Goal: Book appointment/travel/reservation

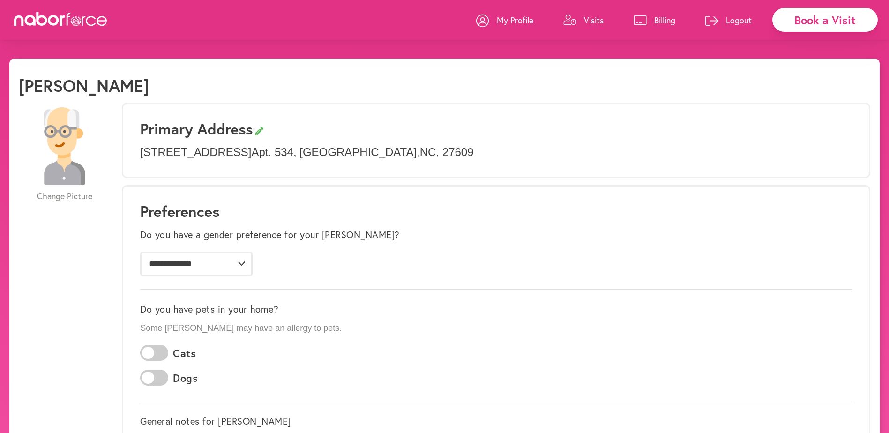
click at [588, 21] on p "Visits" at bounding box center [594, 20] width 20 height 11
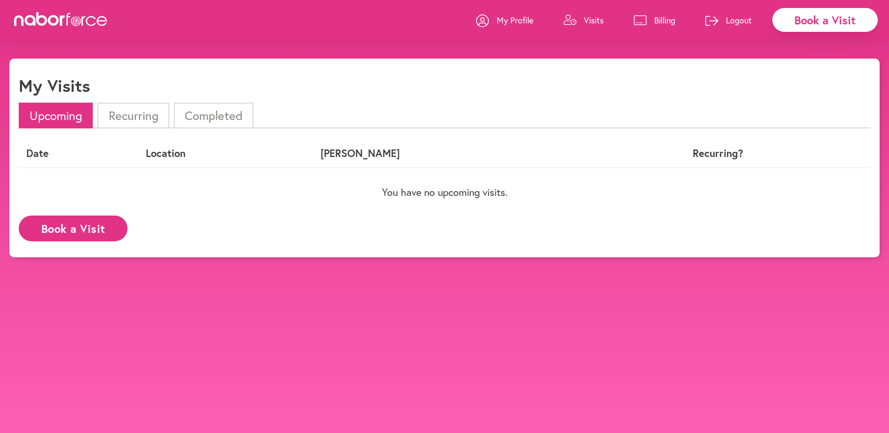
click at [87, 222] on button "Book a Visit" at bounding box center [73, 229] width 109 height 26
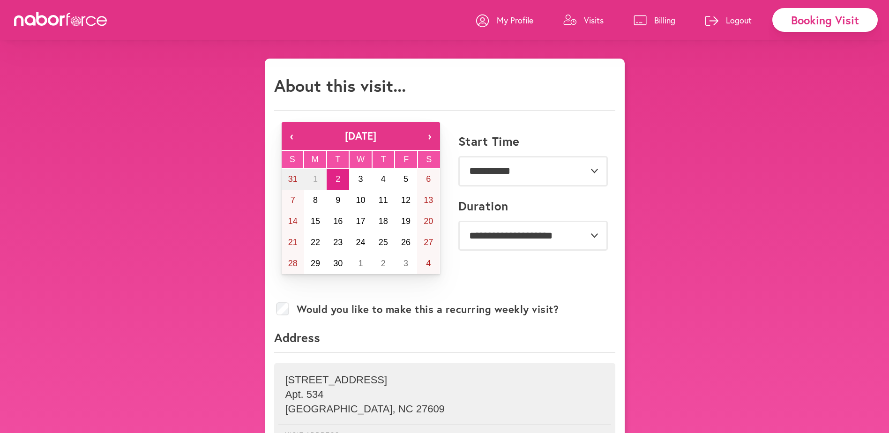
click at [510, 24] on p "My Profile" at bounding box center [515, 20] width 37 height 11
